Goal: Task Accomplishment & Management: Manage account settings

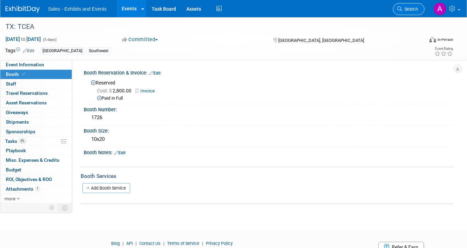
click at [421, 8] on link "Search" at bounding box center [409, 9] width 32 height 12
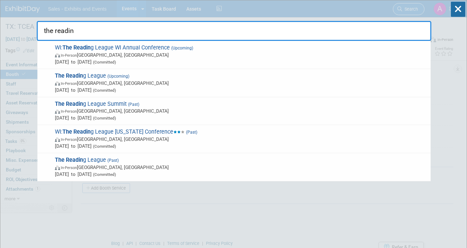
type input "the reading"
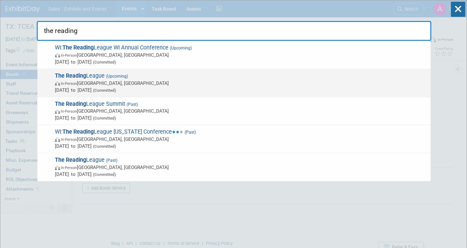
click at [170, 77] on span "The Reading League (Upcoming) In-Person [GEOGRAPHIC_DATA], [GEOGRAPHIC_DATA] [D…" at bounding box center [240, 82] width 375 height 21
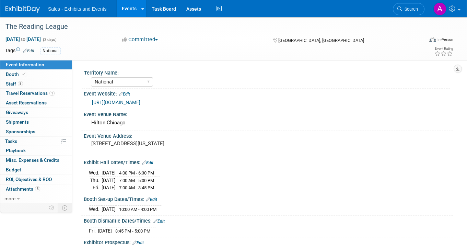
select select "National"
click at [44, 72] on link "Booth" at bounding box center [35, 74] width 71 height 9
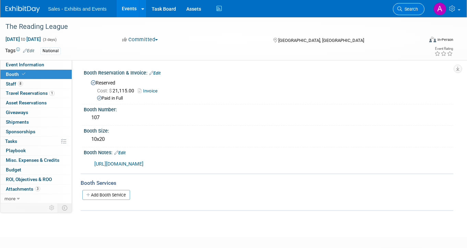
click at [408, 10] on span "Search" at bounding box center [410, 9] width 16 height 5
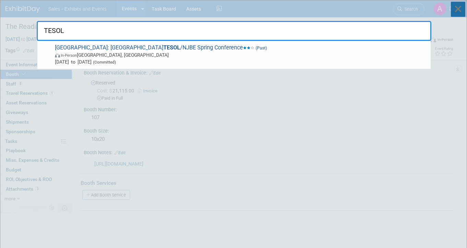
type input "TESOL"
click at [463, 13] on icon at bounding box center [458, 9] width 14 height 15
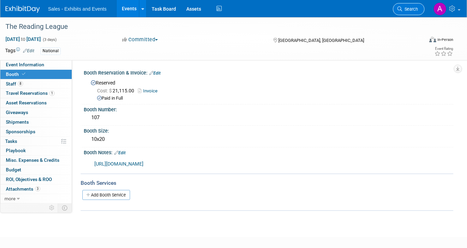
click at [416, 14] on link "Search" at bounding box center [409, 9] width 32 height 12
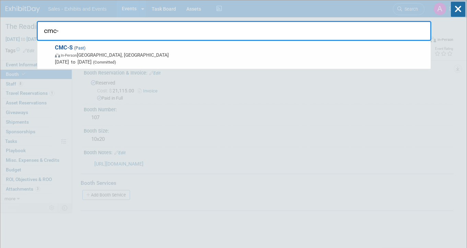
type input "cmc"
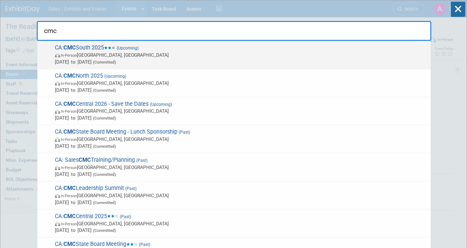
click at [67, 54] on span "In-Person" at bounding box center [69, 55] width 16 height 4
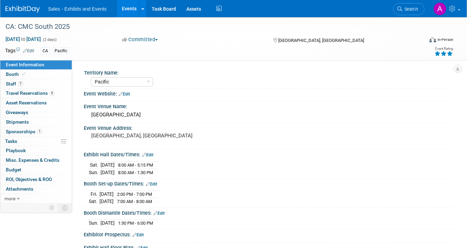
select select "Pacific"
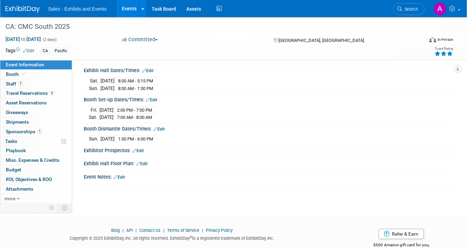
scroll to position [90, 0]
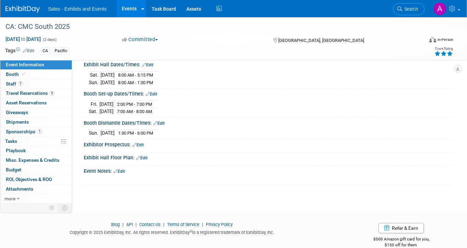
click at [152, 93] on link "Edit" at bounding box center [151, 94] width 11 height 5
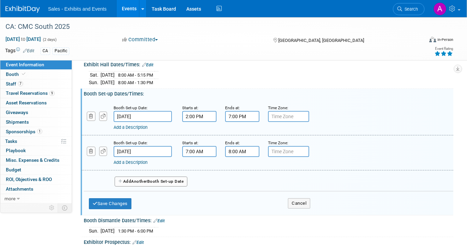
click at [139, 116] on body "Sales - Exhibits and Events Events Add Event Bulk Upload Events Shareable Event…" at bounding box center [233, 34] width 467 height 248
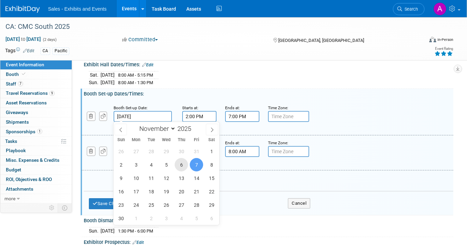
click at [184, 165] on span "6" at bounding box center [181, 164] width 13 height 13
type input "Nov 6, 2025"
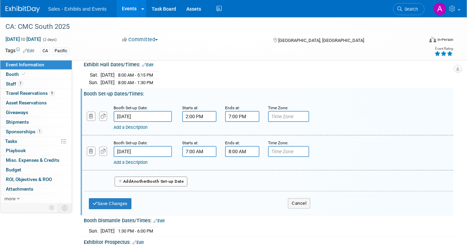
click at [233, 116] on input "7:00 PM" at bounding box center [242, 116] width 34 height 11
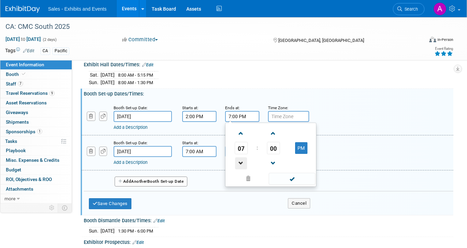
click at [243, 160] on span at bounding box center [241, 163] width 12 height 12
type input "6:00 PM"
click at [228, 99] on div "Booth Set-up Date: Nov 6, 2025 Starts at: 2:00 PM Ends at: 6:00 PM 06 : 00 PM 1…" at bounding box center [268, 145] width 359 height 93
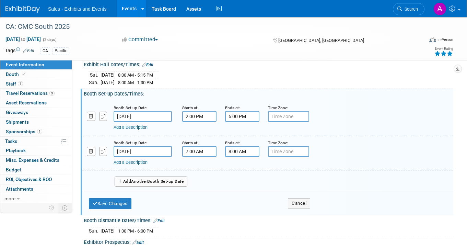
click at [149, 148] on input "Nov 8, 2025" at bounding box center [143, 151] width 58 height 11
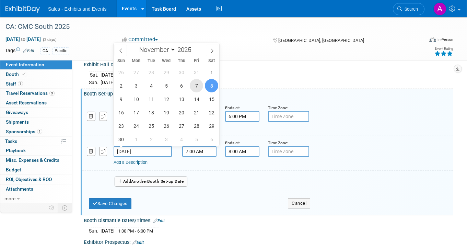
click at [194, 84] on span "7" at bounding box center [196, 85] width 13 height 13
type input "Nov 7, 2025"
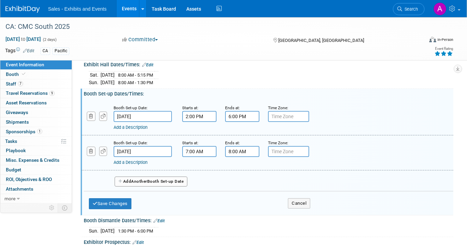
click at [206, 152] on input "7:00 AM" at bounding box center [199, 151] width 34 height 11
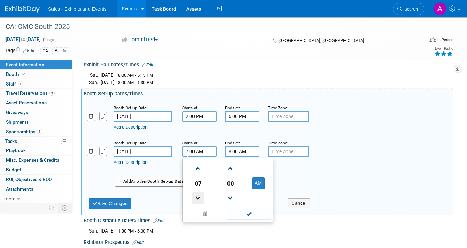
click at [198, 198] on span at bounding box center [198, 198] width 12 height 12
click at [227, 182] on span "00" at bounding box center [230, 183] width 13 height 12
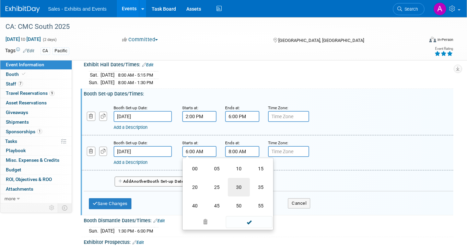
click at [239, 182] on td "30" at bounding box center [239, 187] width 22 height 19
type input "6:30 AM"
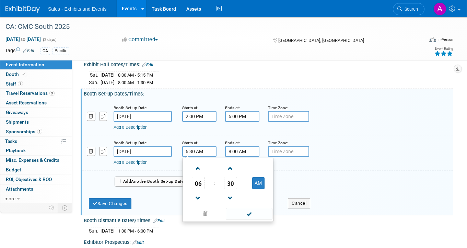
click at [222, 96] on div "Booth Set-up Dates/Times: Edit" at bounding box center [269, 93] width 370 height 9
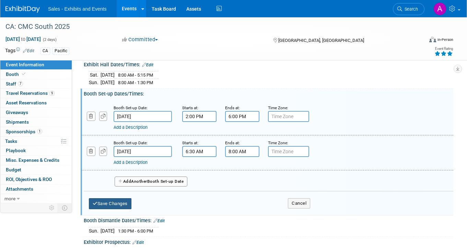
click at [122, 203] on button "Save Changes" at bounding box center [110, 203] width 43 height 11
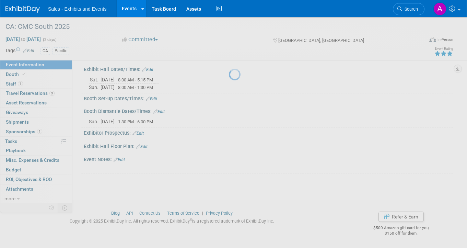
scroll to position [84, 0]
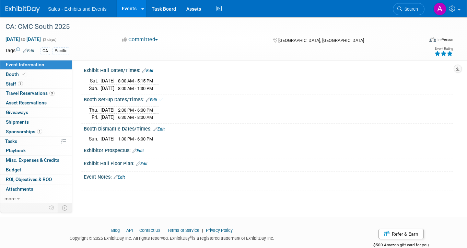
click at [148, 72] on link "Edit" at bounding box center [147, 70] width 11 height 5
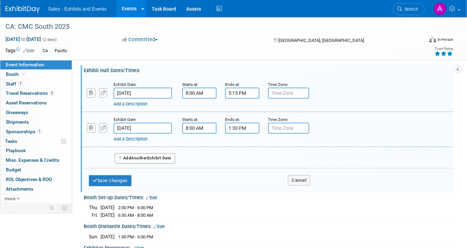
click at [158, 92] on body "Sales - Exhibits and Events Events Add Event Bulk Upload Events Shareable Event…" at bounding box center [233, 40] width 467 height 248
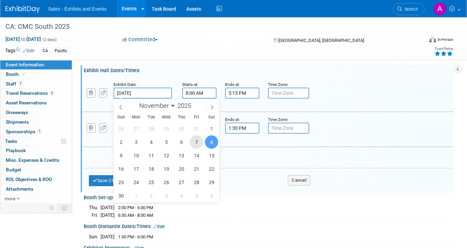
click at [196, 142] on span "7" at bounding box center [196, 141] width 13 height 13
type input "Nov 7, 2025"
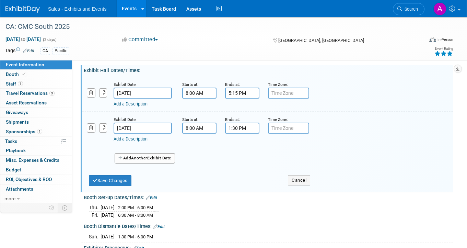
click at [236, 93] on input "5:15 PM" at bounding box center [242, 93] width 34 height 11
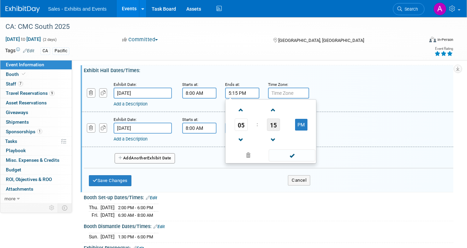
click at [275, 126] on span "15" at bounding box center [273, 124] width 13 height 12
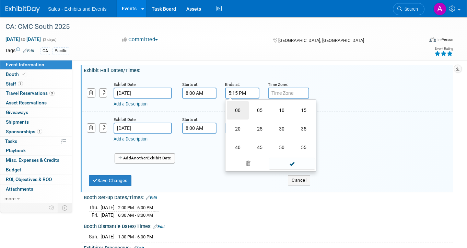
click at [244, 114] on td "00" at bounding box center [238, 110] width 22 height 19
type input "5:00 PM"
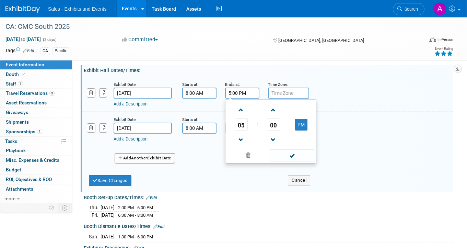
click at [230, 67] on div "Exhibit Hall Dates/Times: Edit" at bounding box center [269, 69] width 370 height 9
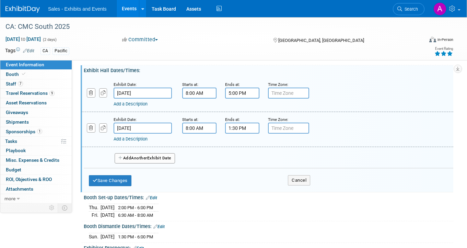
click at [149, 129] on body "Sales - Exhibits and Events Events Add Event Bulk Upload Events Shareable Event…" at bounding box center [233, 40] width 467 height 248
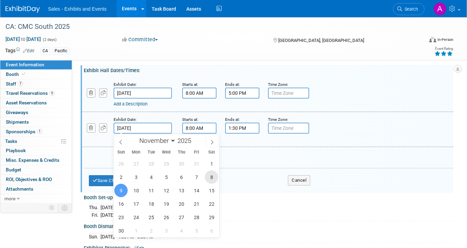
click at [211, 178] on span "8" at bounding box center [211, 176] width 13 height 13
type input "Nov 8, 2025"
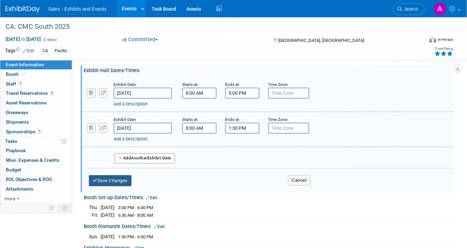
click at [129, 177] on button "Save Changes" at bounding box center [110, 180] width 43 height 11
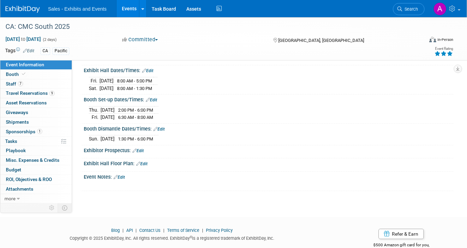
scroll to position [100, 0]
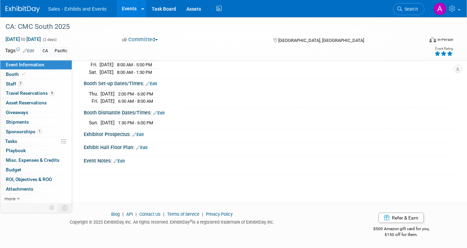
click at [164, 111] on link "Edit" at bounding box center [158, 113] width 11 height 5
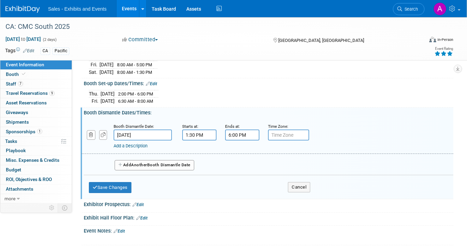
click at [139, 133] on input "Nov 9, 2025" at bounding box center [143, 134] width 58 height 11
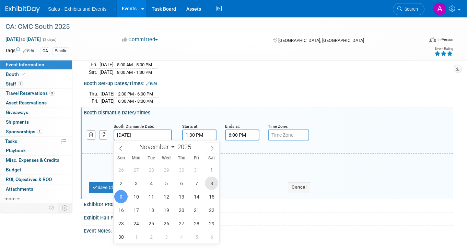
click at [213, 182] on span "8" at bounding box center [211, 182] width 13 height 13
type input "Nov 8, 2025"
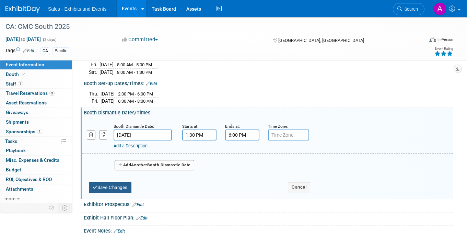
click at [109, 187] on button "Save Changes" at bounding box center [110, 187] width 43 height 11
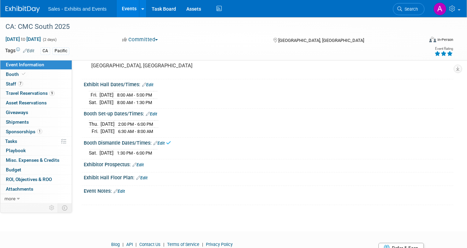
scroll to position [61, 0]
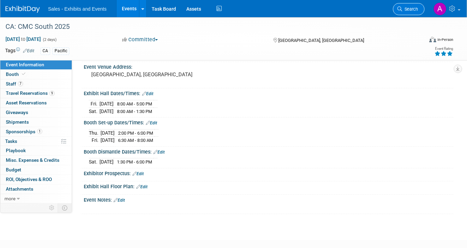
click at [416, 12] on link "Search" at bounding box center [409, 9] width 32 height 12
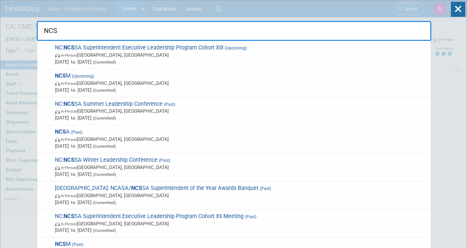
type input "NCSM"
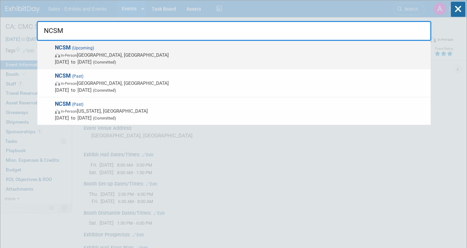
click at [136, 57] on span "In-Person Atlanta, GA" at bounding box center [241, 54] width 372 height 7
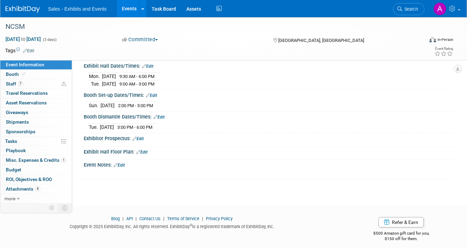
scroll to position [93, 0]
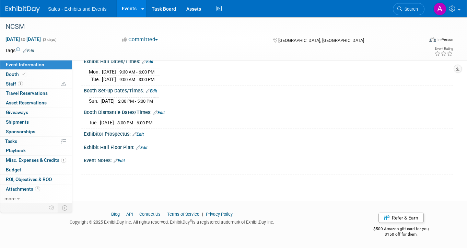
click at [142, 145] on link "Edit" at bounding box center [141, 147] width 11 height 5
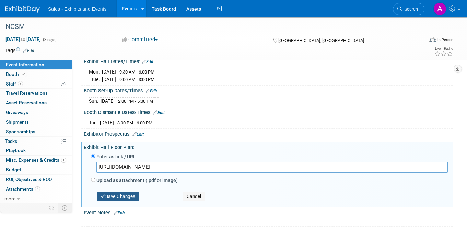
type input "https://www.expocad.com/host/fx/eventpower/25ncsm/exfx.html"
click at [121, 195] on button "Save Changes" at bounding box center [118, 197] width 43 height 10
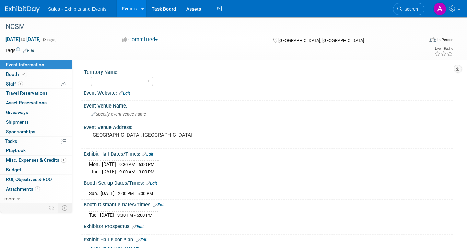
scroll to position [0, 0]
click at [127, 96] on link "Edit" at bounding box center [124, 94] width 11 height 5
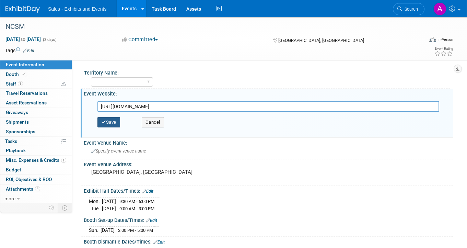
type input "https://www.mathedleadership.org/57th-ncsm-annual-conference/"
click at [114, 122] on button "Save" at bounding box center [108, 122] width 23 height 10
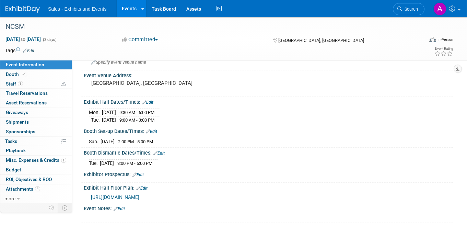
scroll to position [108, 0]
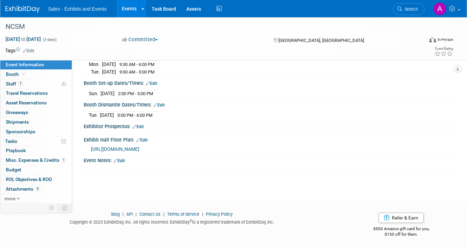
click at [139, 146] on span "https://www.expocad.com/host/fx/eventpower/25ncsm/exfx.html" at bounding box center [115, 148] width 48 height 5
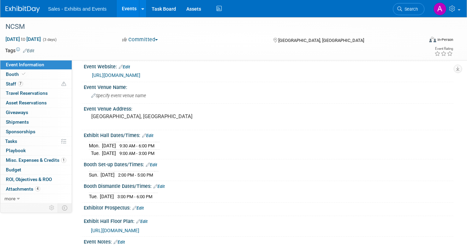
scroll to position [19, 0]
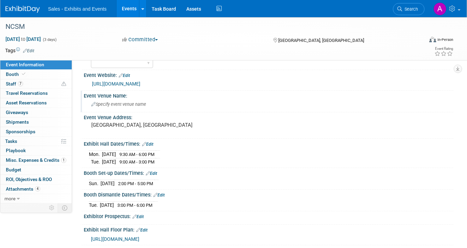
click at [133, 104] on span "Specify event venue name" at bounding box center [118, 104] width 55 height 5
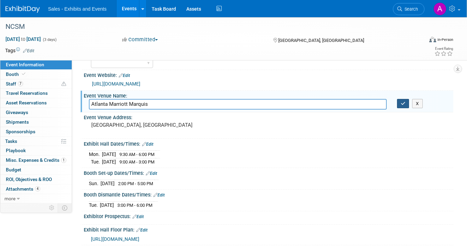
type input "Atlanta Marriott Marquis"
click at [402, 102] on icon "button" at bounding box center [403, 103] width 5 height 4
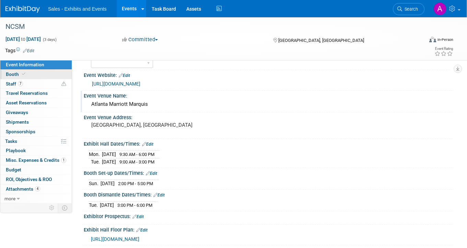
click at [41, 72] on link "Booth" at bounding box center [35, 74] width 71 height 9
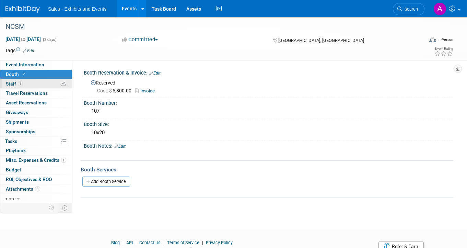
click at [33, 83] on link "7 Staff 7" at bounding box center [35, 83] width 71 height 9
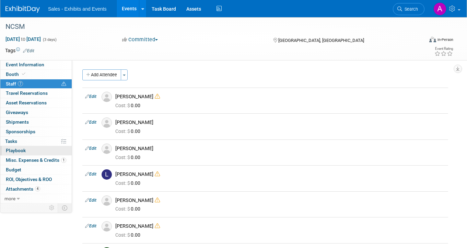
click at [33, 148] on link "0 Playbook 0" at bounding box center [35, 150] width 71 height 9
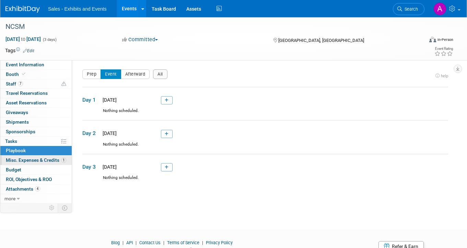
click at [33, 159] on span "Misc. Expenses & Credits 1" at bounding box center [36, 159] width 60 height 5
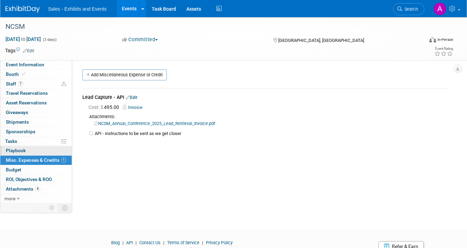
click at [33, 153] on link "0 Playbook 0" at bounding box center [35, 150] width 71 height 9
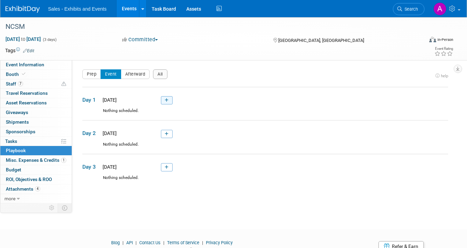
click at [165, 100] on icon at bounding box center [167, 100] width 4 height 4
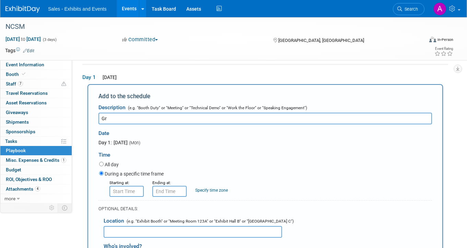
type input "G"
type input "Grace and Amy: Speaker session"
click at [130, 191] on input "text" at bounding box center [127, 191] width 34 height 11
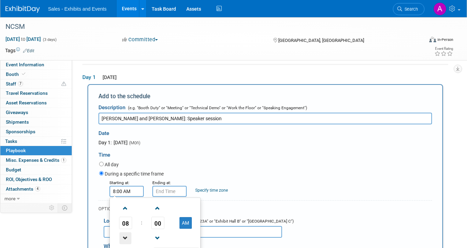
click at [125, 234] on span at bounding box center [125, 238] width 12 height 12
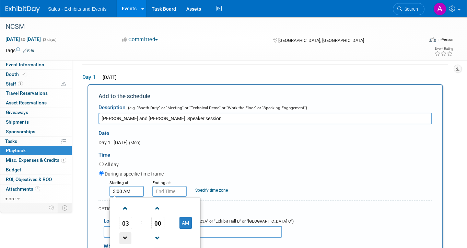
click at [125, 234] on span at bounding box center [125, 238] width 12 height 12
click at [154, 221] on span "00" at bounding box center [157, 223] width 13 height 12
click at [146, 240] on td "45" at bounding box center [144, 245] width 22 height 19
click at [186, 222] on button "AM" at bounding box center [186, 223] width 12 height 12
type input "2:45 PM"
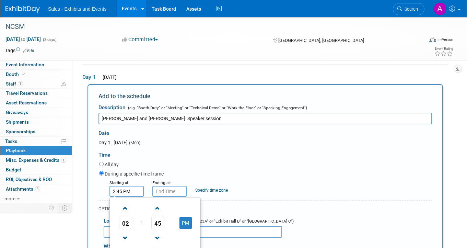
click at [174, 192] on input "text" at bounding box center [169, 191] width 34 height 11
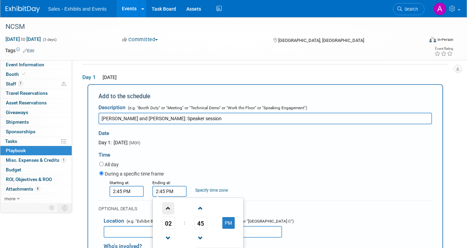
click at [169, 206] on span at bounding box center [168, 208] width 12 height 12
type input "3:45 PM"
click at [199, 170] on div "During a specific time frame" at bounding box center [265, 174] width 333 height 9
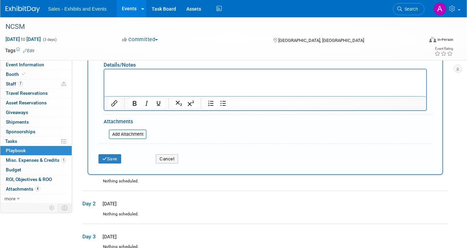
scroll to position [233, 0]
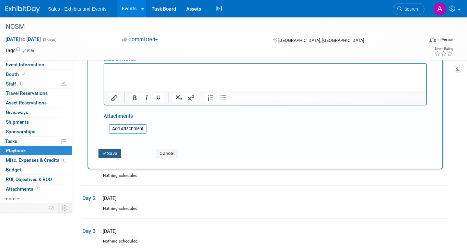
click at [121, 157] on button "Save" at bounding box center [110, 154] width 23 height 10
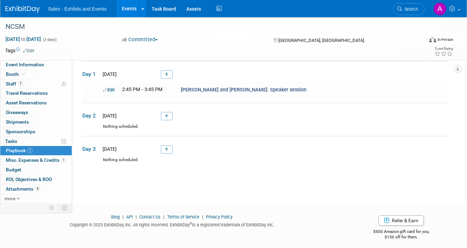
scroll to position [22, 0]
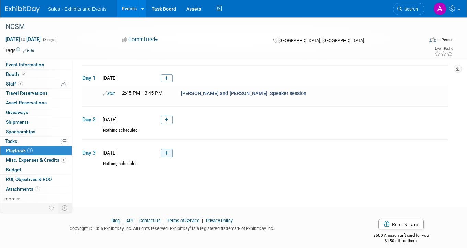
click at [167, 151] on icon at bounding box center [167, 153] width 4 height 4
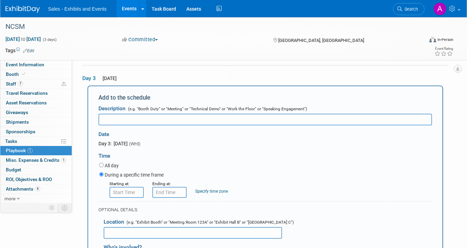
scroll to position [0, 0]
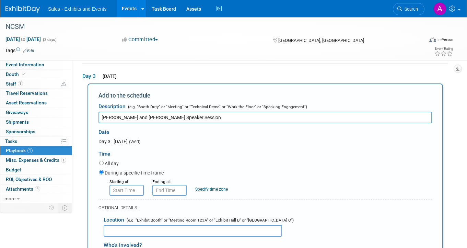
type input "Grace and Amy Speaker Session"
click at [129, 194] on input "text" at bounding box center [127, 190] width 34 height 11
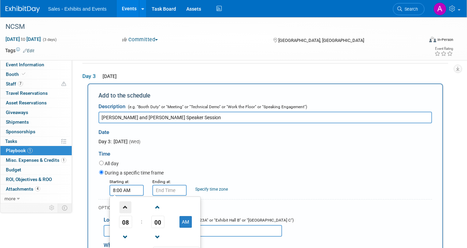
click at [127, 206] on span at bounding box center [125, 207] width 12 height 12
type input "12:00 PM"
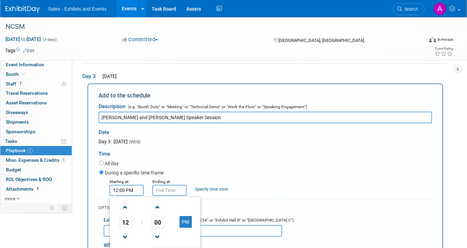
click at [174, 169] on div "During a specific time frame" at bounding box center [265, 173] width 333 height 9
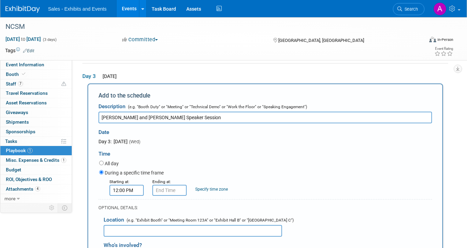
click at [170, 188] on input "text" at bounding box center [169, 190] width 34 height 11
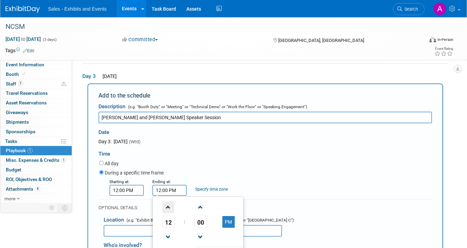
click at [170, 206] on span at bounding box center [168, 207] width 12 height 12
type input "1:00 PM"
click at [214, 161] on div "All day" at bounding box center [265, 163] width 333 height 9
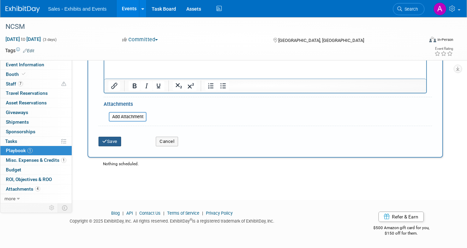
click at [113, 143] on button "Save" at bounding box center [110, 142] width 23 height 10
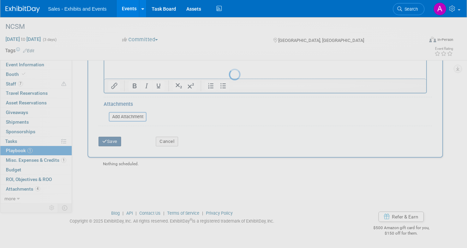
scroll to position [30, 0]
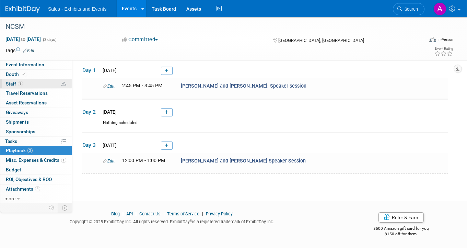
click at [32, 83] on link "7 Staff 7" at bounding box center [35, 83] width 71 height 9
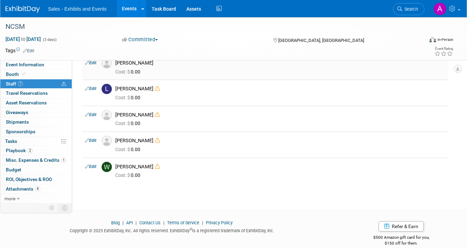
scroll to position [93, 0]
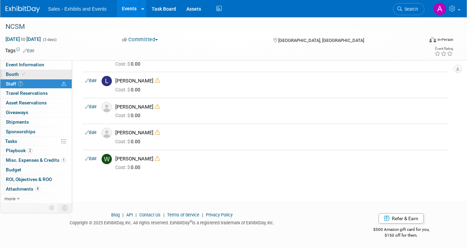
click at [24, 72] on icon at bounding box center [23, 74] width 3 height 4
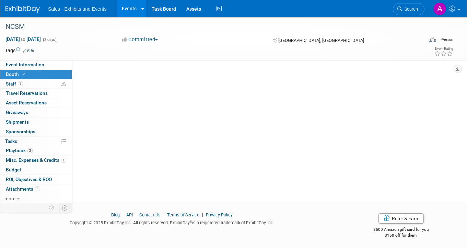
scroll to position [0, 0]
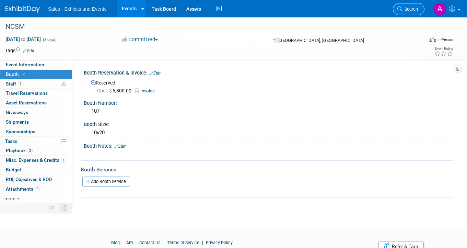
click at [418, 9] on link "Search" at bounding box center [409, 9] width 32 height 12
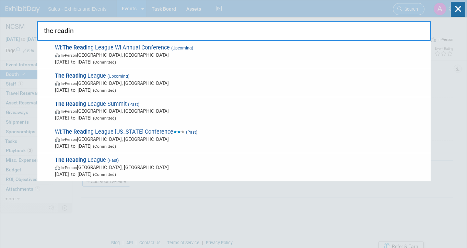
type input "the reading"
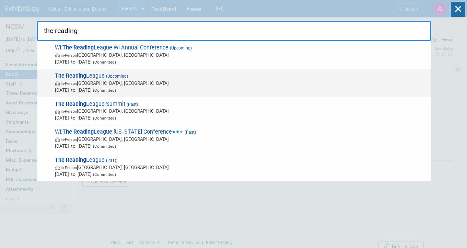
click at [174, 81] on span "In-Person Chicago, IL" at bounding box center [241, 83] width 372 height 7
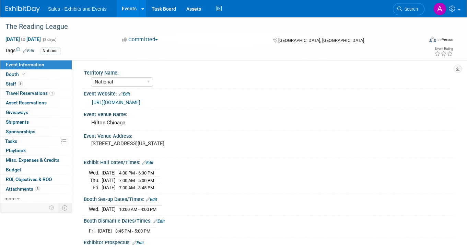
select select "National"
click at [39, 74] on link "Booth" at bounding box center [35, 74] width 71 height 9
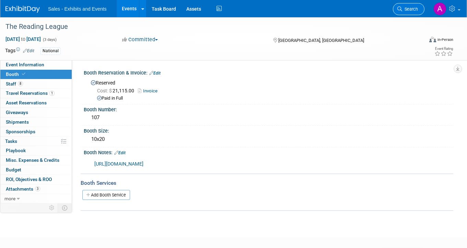
click at [410, 10] on span "Search" at bounding box center [410, 9] width 16 height 5
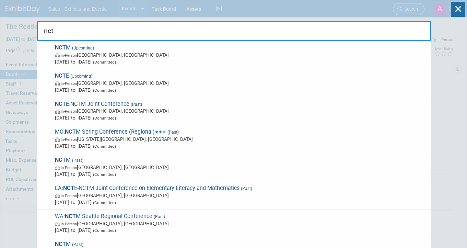
type input "nctm"
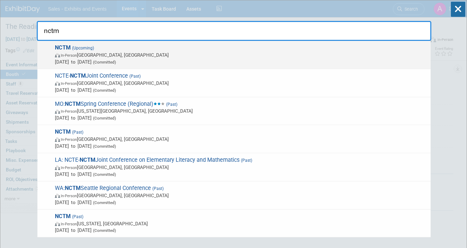
click at [248, 49] on span "NCTM (Upcoming) In-Person [GEOGRAPHIC_DATA], [GEOGRAPHIC_DATA] [DATE] to [DATE]…" at bounding box center [240, 54] width 375 height 21
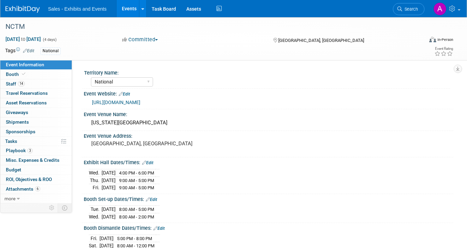
select select "National"
click at [43, 73] on link "Booth" at bounding box center [35, 74] width 71 height 9
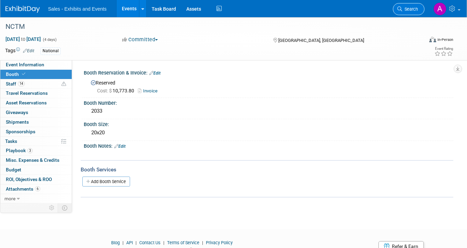
click at [411, 12] on link "Search" at bounding box center [409, 9] width 32 height 12
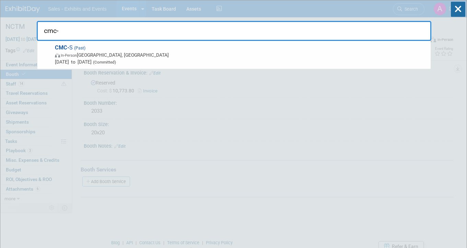
type input "cmc"
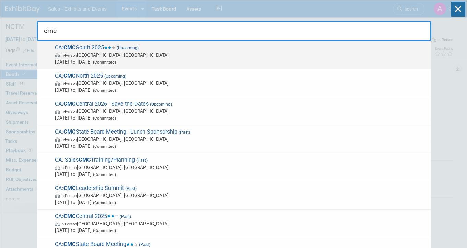
click at [171, 58] on span "In-Person Palm Springs, CA" at bounding box center [241, 54] width 372 height 7
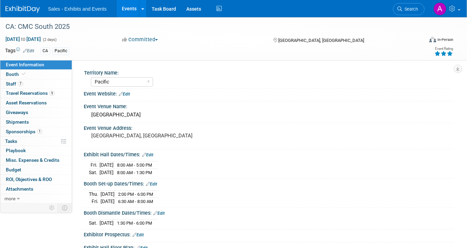
select select "Pacific"
click at [39, 74] on link "Booth" at bounding box center [35, 74] width 71 height 9
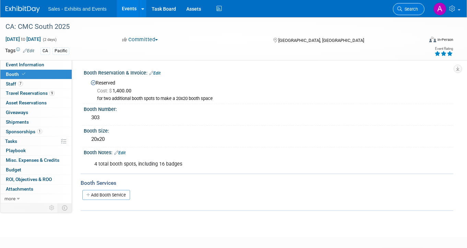
click at [410, 12] on link "Search" at bounding box center [409, 9] width 32 height 12
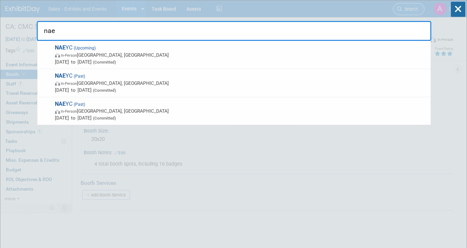
type input "naey"
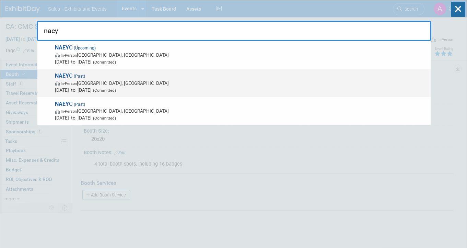
click at [245, 71] on div "NAEY C (Past) In-Person Anaheim, CA Nov 6, 2024 to Nov 9, 2024 (Committed)" at bounding box center [233, 83] width 393 height 28
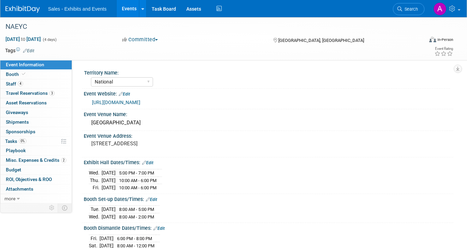
select select "National"
click at [415, 5] on link "Search" at bounding box center [409, 9] width 32 height 12
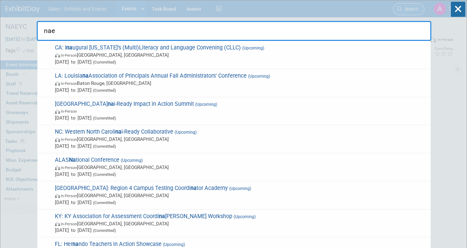
type input "naey"
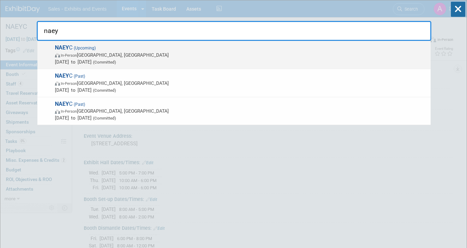
click at [299, 47] on span "NAEY C (Upcoming) In-Person [GEOGRAPHIC_DATA], [GEOGRAPHIC_DATA] [DATE] to [DAT…" at bounding box center [240, 54] width 375 height 21
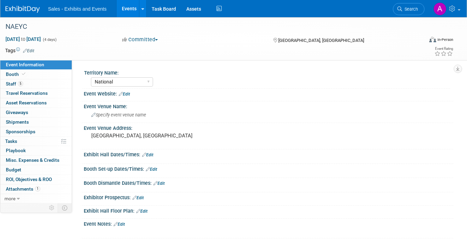
select select "National"
click at [49, 74] on link "Booth" at bounding box center [35, 74] width 71 height 9
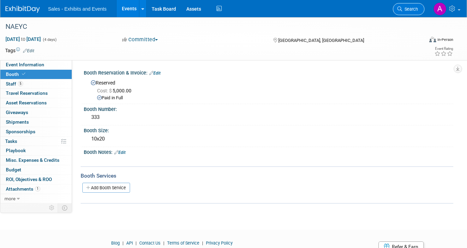
click at [412, 10] on span "Search" at bounding box center [410, 9] width 16 height 5
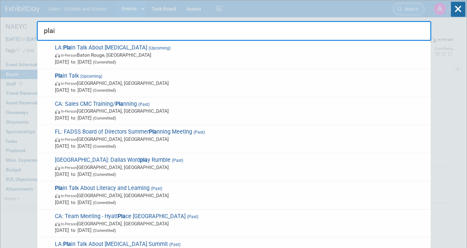
type input "plain"
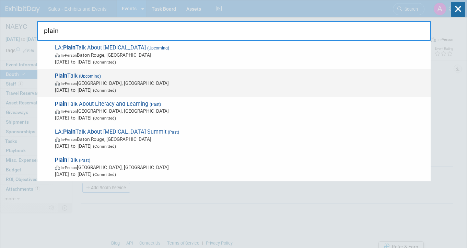
click at [135, 76] on span "Plain Talk (Upcoming) In-Person New Orleans, LA Mar 11, 2026 to Mar 13, 2026 (C…" at bounding box center [240, 82] width 375 height 21
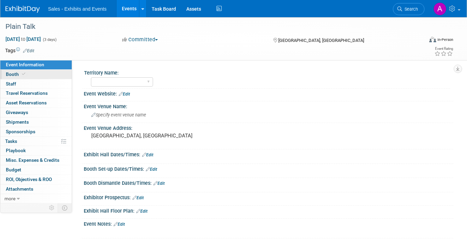
click at [43, 76] on link "Booth" at bounding box center [35, 74] width 71 height 9
